Goal: Task Accomplishment & Management: Use online tool/utility

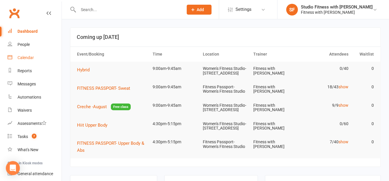
click at [32, 60] on link "Calendar" at bounding box center [35, 57] width 54 height 13
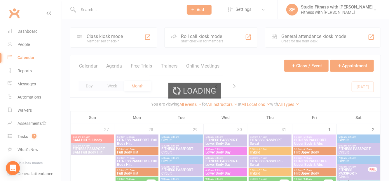
scroll to position [330, 0]
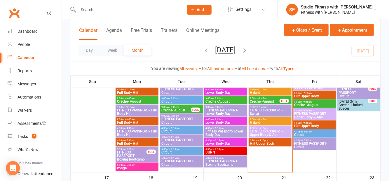
click at [322, 148] on span "FITNESS PASSPORT- Circuit" at bounding box center [314, 144] width 41 height 7
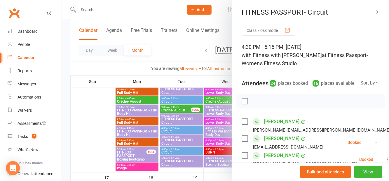
click at [376, 15] on button "button" at bounding box center [375, 11] width 7 height 7
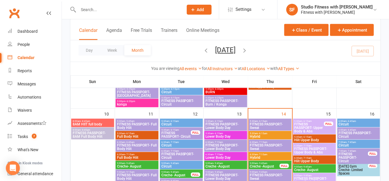
click at [341, 139] on div at bounding box center [358, 177] width 42 height 117
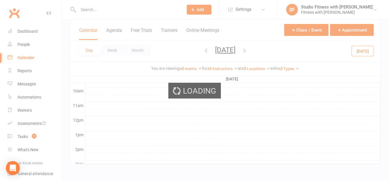
scroll to position [177, 0]
click at [319, 127] on div "Loading" at bounding box center [194, 90] width 389 height 181
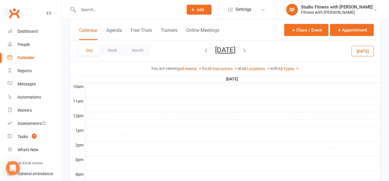
scroll to position [0, 0]
click at [25, 37] on link "Dashboard" at bounding box center [35, 31] width 54 height 13
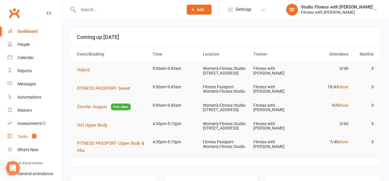
click at [34, 136] on span "7" at bounding box center [34, 135] width 5 height 5
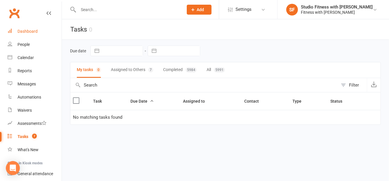
click at [36, 32] on div "Dashboard" at bounding box center [27, 31] width 20 height 5
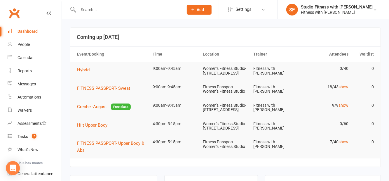
click at [135, 12] on input "text" at bounding box center [127, 10] width 103 height 8
click at [176, 17] on div at bounding box center [124, 9] width 109 height 19
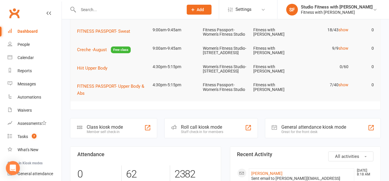
click at [125, 138] on div "Class kiosk mode Member self check-in" at bounding box center [113, 128] width 87 height 20
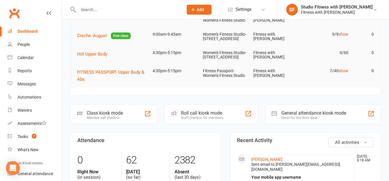
scroll to position [85, 0]
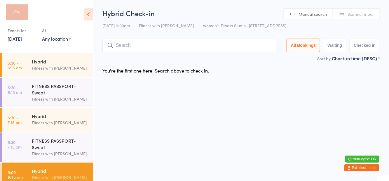
click at [65, 41] on select "Any location Women's Fitness Studio- 14 Madden Street, Aitkenvale Fitness Passp…" at bounding box center [56, 38] width 29 height 6
select select "1"
click at [42, 35] on select "Any location Women's Fitness Studio- 14 Madden Street, Aitkenvale Fitness Passp…" at bounding box center [56, 38] width 29 height 6
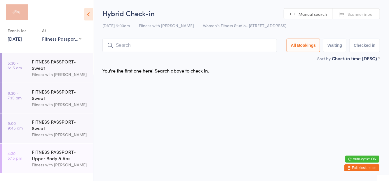
click at [337, 49] on button "Waiting" at bounding box center [334, 44] width 23 height 13
select select "0"
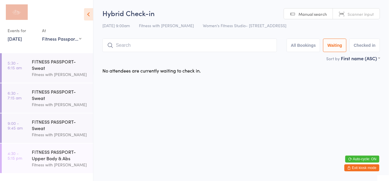
click at [68, 130] on div "FITNESS PASSPORT- Sweat" at bounding box center [60, 124] width 56 height 13
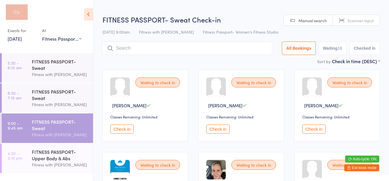
click at [337, 48] on button "Waiting 18" at bounding box center [332, 47] width 28 height 13
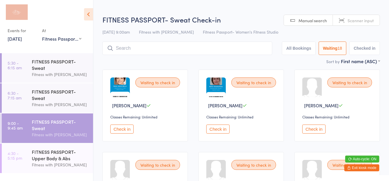
select select "0"
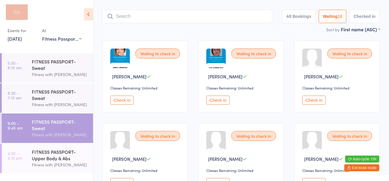
scroll to position [34, 0]
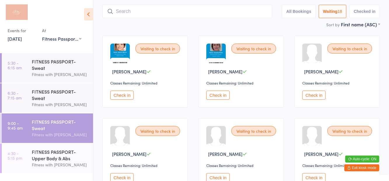
click at [212, 176] on button "Check in" at bounding box center [217, 177] width 23 height 9
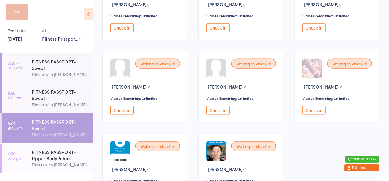
scroll to position [348, 0]
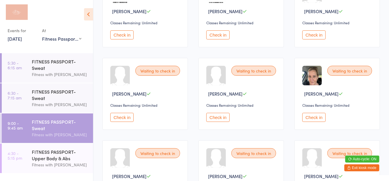
scroll to position [0, 0]
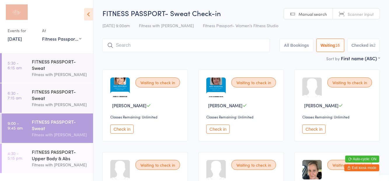
click at [319, 133] on button "Check in" at bounding box center [313, 128] width 23 height 9
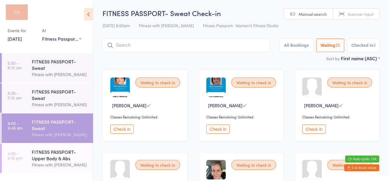
click at [363, 47] on button "Checked in 3" at bounding box center [363, 44] width 33 height 13
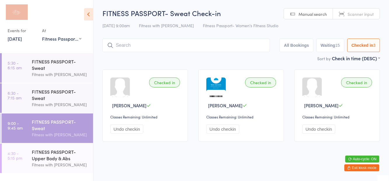
click at [332, 44] on button "Waiting 15" at bounding box center [330, 44] width 28 height 13
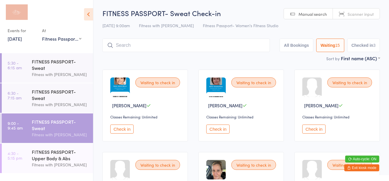
click at [129, 51] on input "search" at bounding box center [185, 44] width 167 height 13
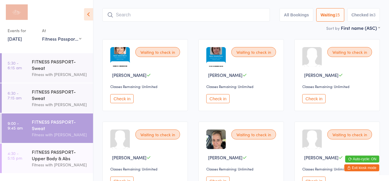
scroll to position [39, 0]
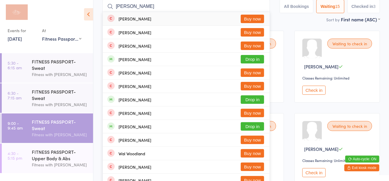
type input "Woods"
click at [254, 64] on div "Natalie Woods Drop in" at bounding box center [186, 58] width 167 height 13
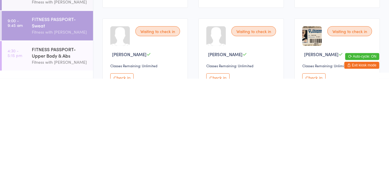
scroll to position [119, 0]
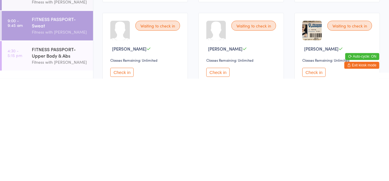
click at [312, 172] on button "Check in" at bounding box center [313, 174] width 23 height 9
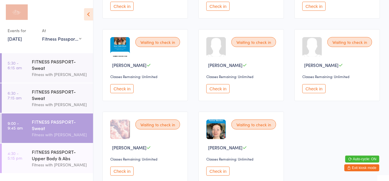
scroll to position [301, 0]
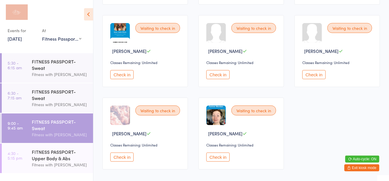
click at [216, 157] on button "Check in" at bounding box center [217, 156] width 23 height 9
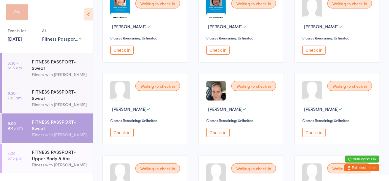
scroll to position [72, 0]
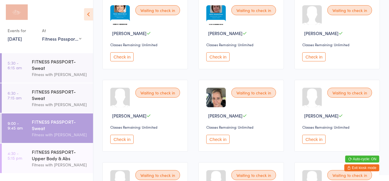
click at [213, 140] on button "Check in" at bounding box center [217, 138] width 23 height 9
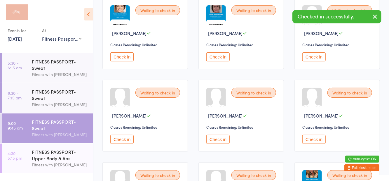
click at [223, 138] on button "Check in" at bounding box center [217, 138] width 23 height 9
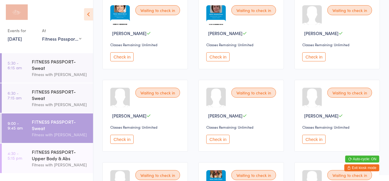
click at [316, 55] on button "Check in" at bounding box center [313, 56] width 23 height 9
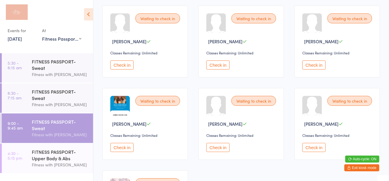
scroll to position [168, 0]
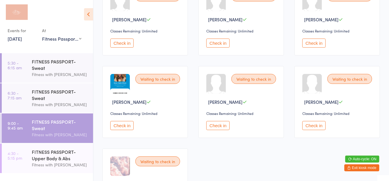
click at [319, 125] on button "Check in" at bounding box center [313, 125] width 23 height 9
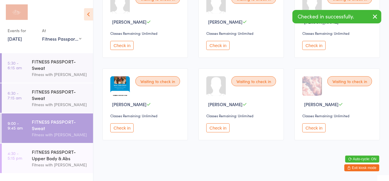
scroll to position [137, 0]
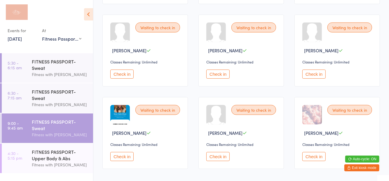
click at [217, 160] on button "Check in" at bounding box center [217, 156] width 23 height 9
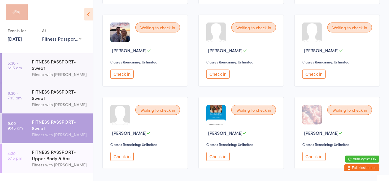
click at [221, 153] on button "Check in" at bounding box center [217, 156] width 23 height 9
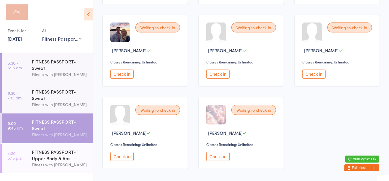
click at [125, 156] on button "Check in" at bounding box center [121, 156] width 23 height 9
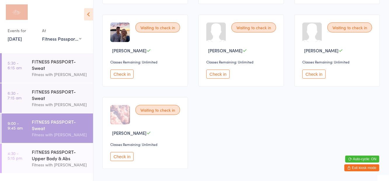
click at [129, 69] on button "Check in" at bounding box center [121, 73] width 23 height 9
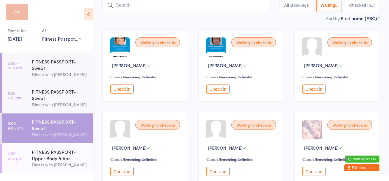
scroll to position [0, 0]
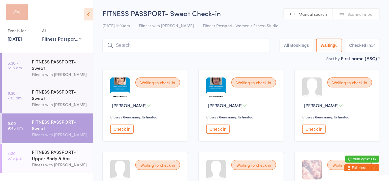
click at [212, 47] on input "search" at bounding box center [185, 44] width 167 height 13
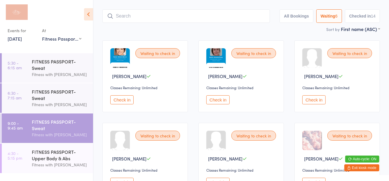
scroll to position [39, 0]
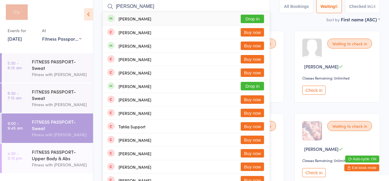
type input "Tahlia peters"
click at [261, 22] on button "Drop in" at bounding box center [252, 19] width 23 height 8
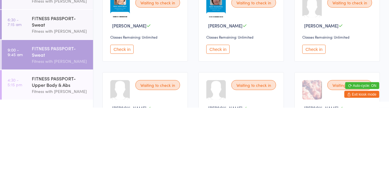
scroll to position [6, 0]
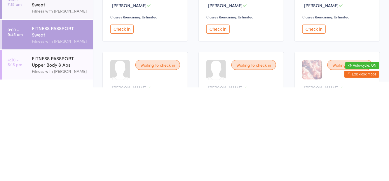
click at [313, 125] on button "Check in" at bounding box center [313, 122] width 23 height 9
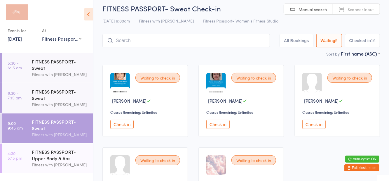
scroll to position [0, 0]
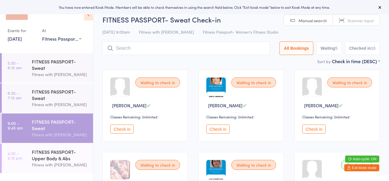
click at [334, 51] on button "Waiting 5" at bounding box center [329, 47] width 26 height 13
select select "0"
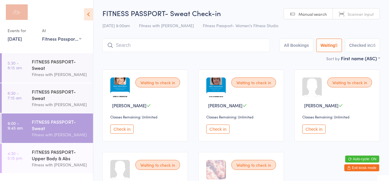
click at [314, 126] on button "Check in" at bounding box center [313, 128] width 23 height 9
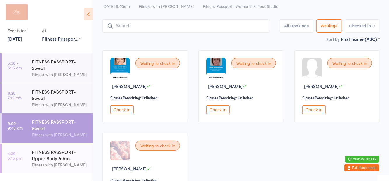
scroll to position [19, 0]
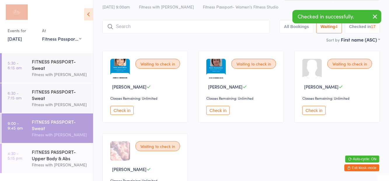
scroll to position [0, 0]
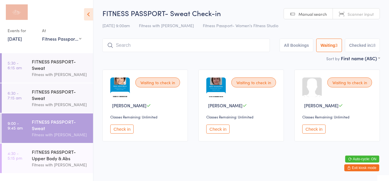
click at [151, 52] on input "search" at bounding box center [185, 44] width 167 height 13
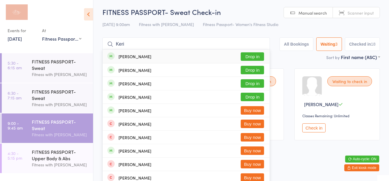
type input "Keri"
click at [254, 72] on button "Drop in" at bounding box center [252, 70] width 23 height 8
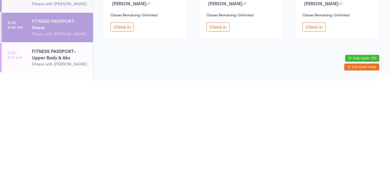
click at [125, 130] on button "Check in" at bounding box center [121, 127] width 23 height 9
